Goal: Transaction & Acquisition: Purchase product/service

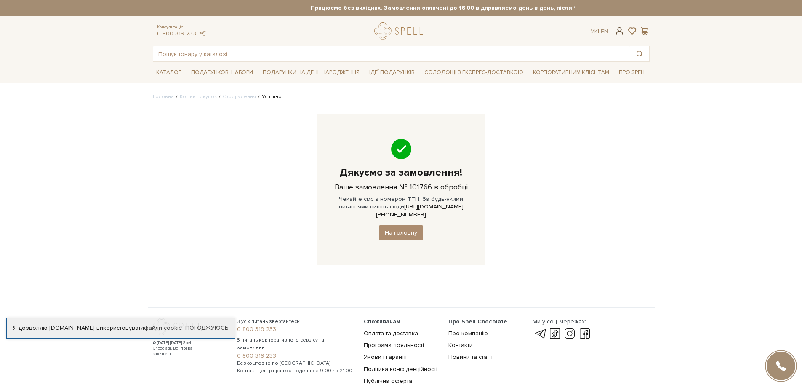
click at [620, 31] on span at bounding box center [619, 31] width 10 height 9
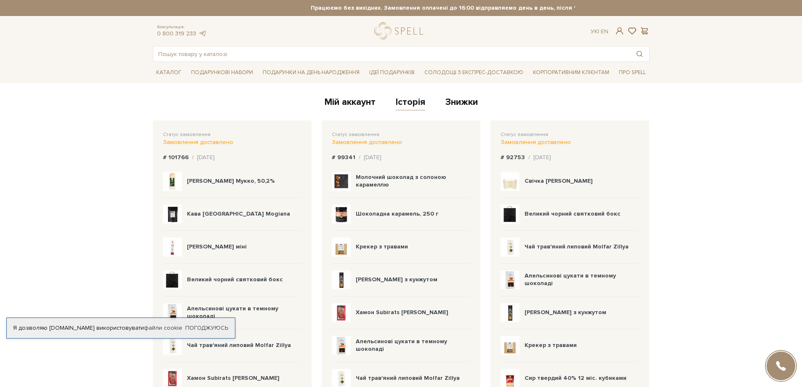
click at [460, 100] on link "Знижки" at bounding box center [461, 103] width 32 height 14
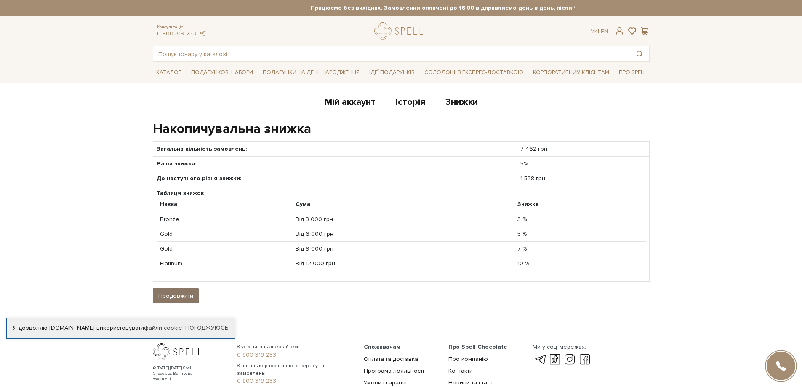
click at [181, 294] on link "Продовжити" at bounding box center [176, 295] width 46 height 15
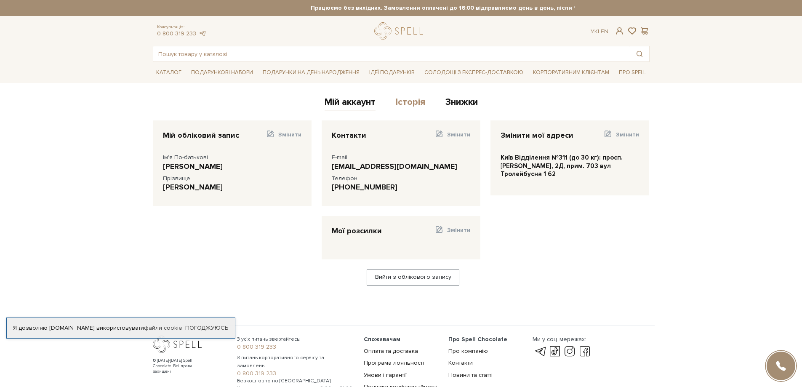
click at [415, 100] on link "Історія" at bounding box center [410, 103] width 29 height 14
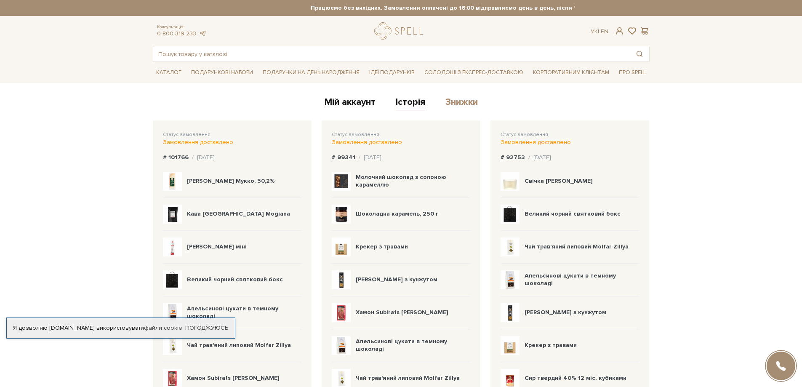
click at [469, 102] on link "Знижки" at bounding box center [461, 103] width 32 height 14
